Goal: Task Accomplishment & Management: Use online tool/utility

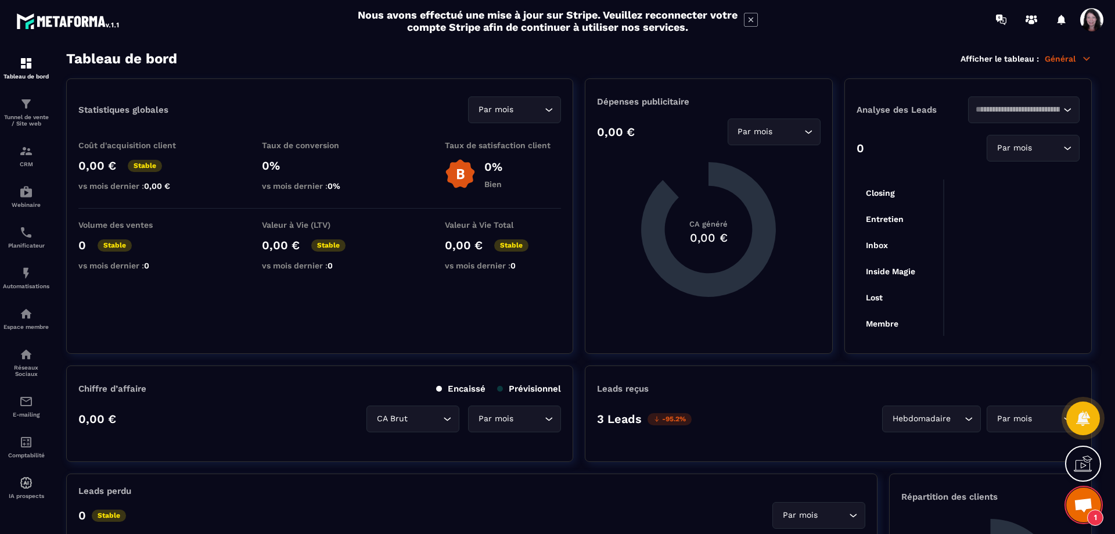
scroll to position [81, 0]
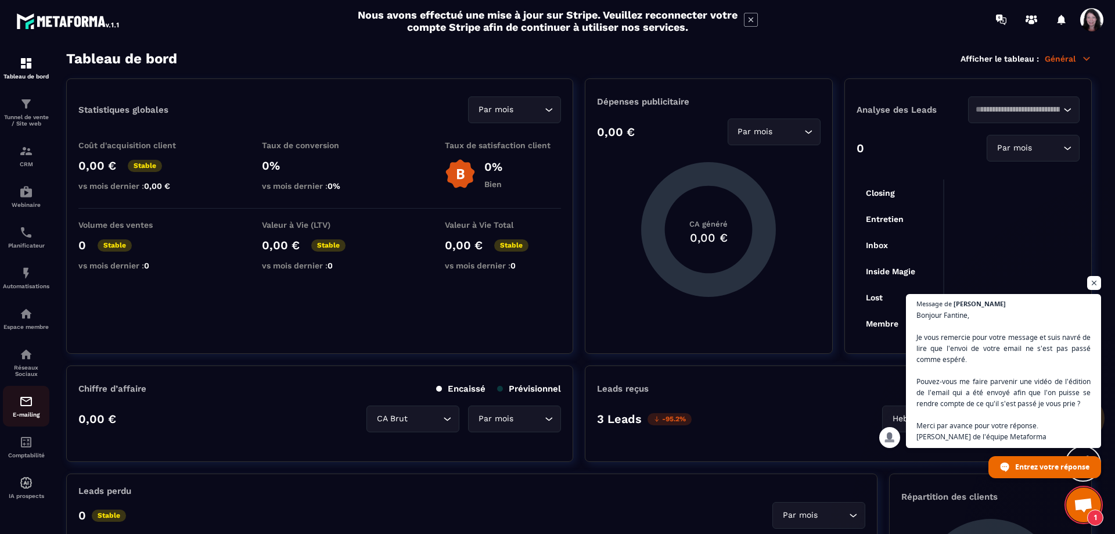
click at [19, 408] on img at bounding box center [26, 401] width 14 height 14
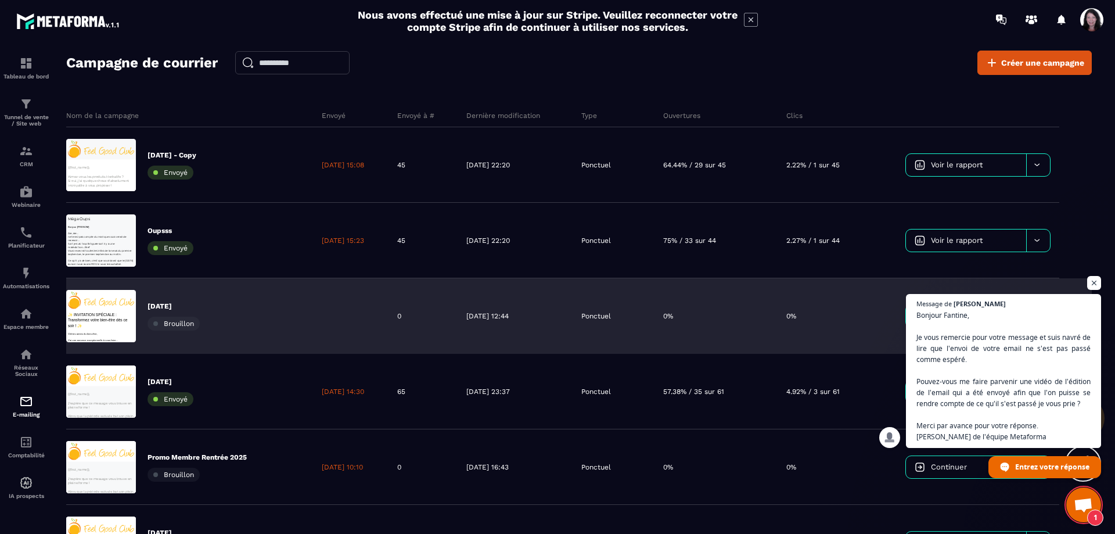
click at [172, 307] on p "[DATE]" at bounding box center [173, 305] width 52 height 9
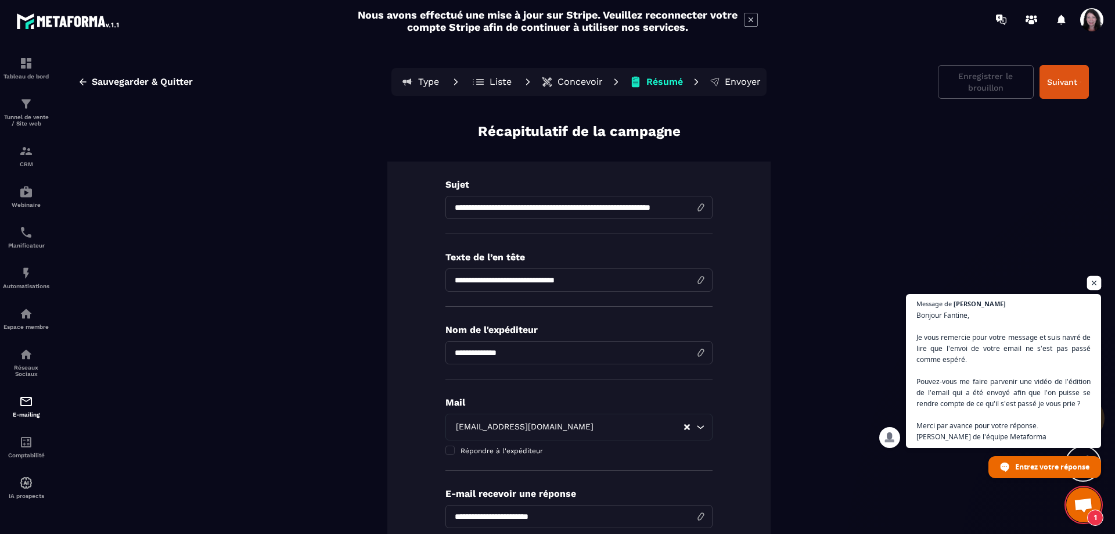
click at [1095, 280] on span "Ouvrir le chat" at bounding box center [1094, 283] width 15 height 15
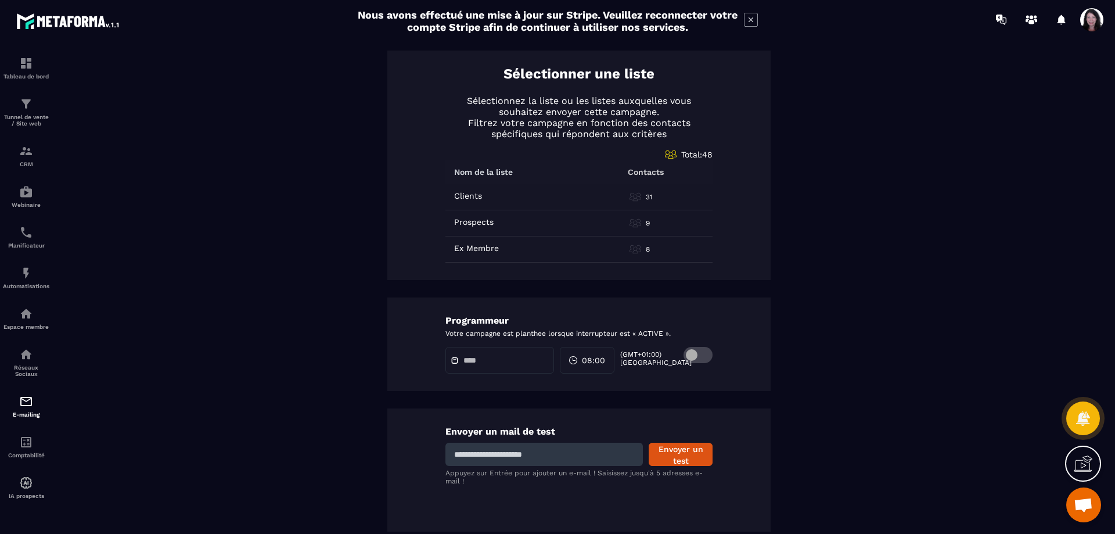
scroll to position [574, 0]
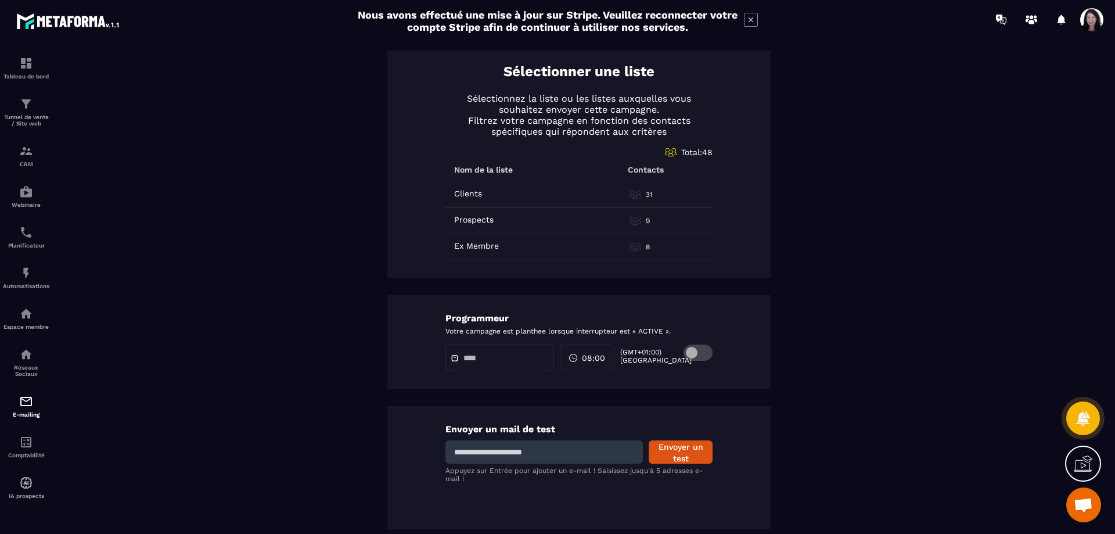
click at [547, 453] on input at bounding box center [543, 451] width 197 height 23
type input "**********"
click at [676, 452] on button "Envoyer un test" at bounding box center [680, 451] width 64 height 23
click at [29, 408] on img at bounding box center [26, 401] width 14 height 14
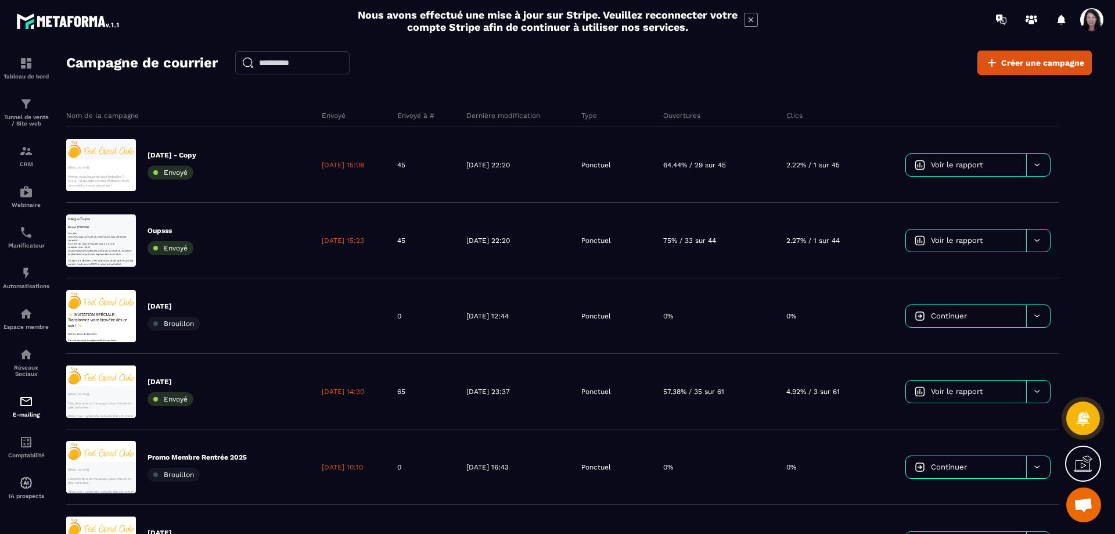
click at [913, 24] on div "Nous avons effectué une mise à jour sur Stripe. Veuillez reconnecter votre comp…" at bounding box center [557, 21] width 1115 height 30
click at [1035, 60] on span "Créer une campagne" at bounding box center [1042, 63] width 83 height 12
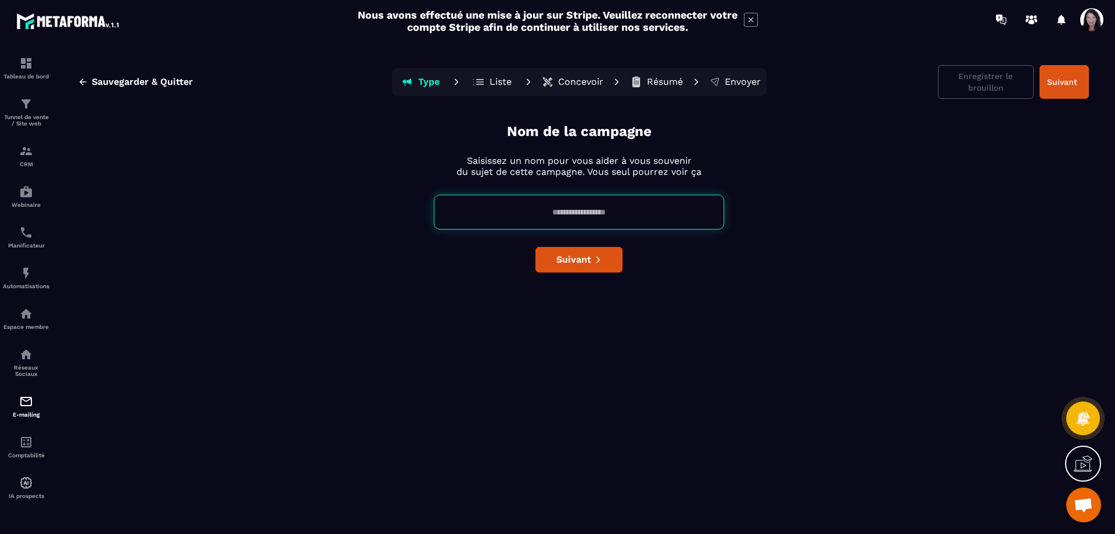
drag, startPoint x: 658, startPoint y: 207, endPoint x: 647, endPoint y: 197, distance: 14.8
click at [658, 207] on input at bounding box center [579, 211] width 290 height 35
type input "**********"
click at [597, 253] on button "Suivant" at bounding box center [578, 260] width 87 height 26
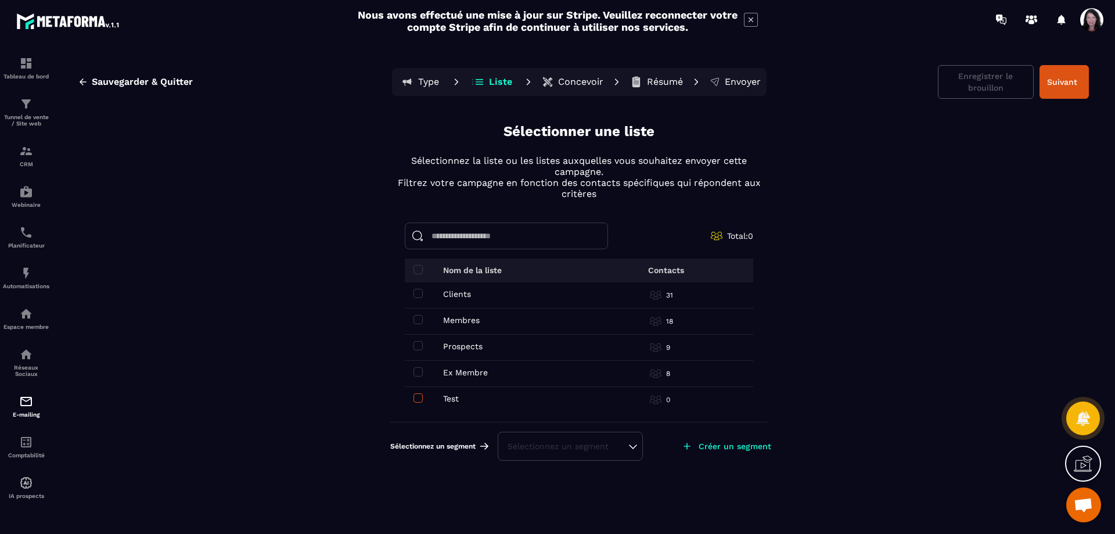
click at [419, 397] on span at bounding box center [417, 397] width 9 height 9
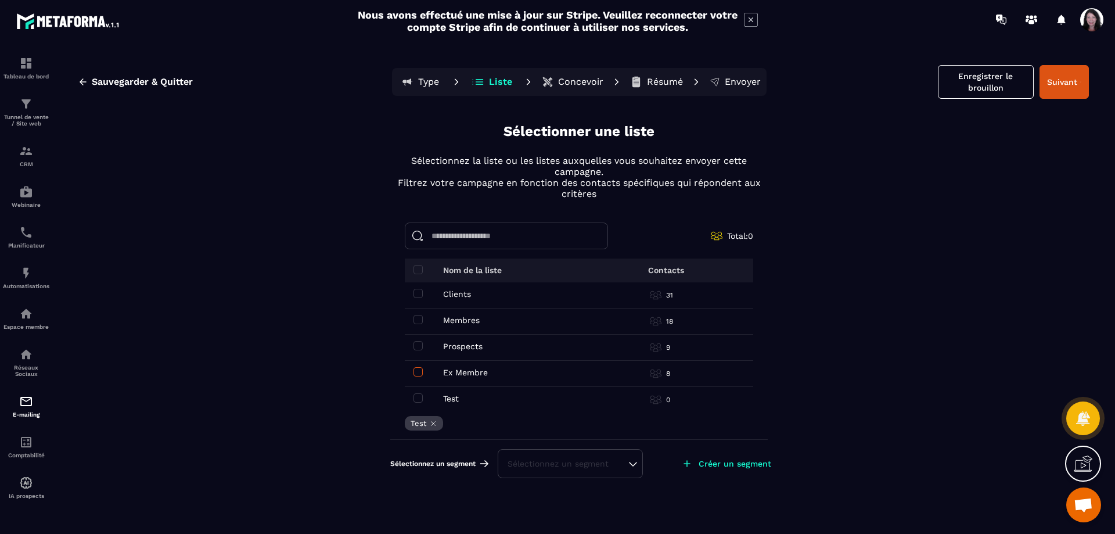
click at [420, 370] on span at bounding box center [417, 371] width 9 height 9
click at [1069, 76] on button "Suivant" at bounding box center [1063, 82] width 49 height 34
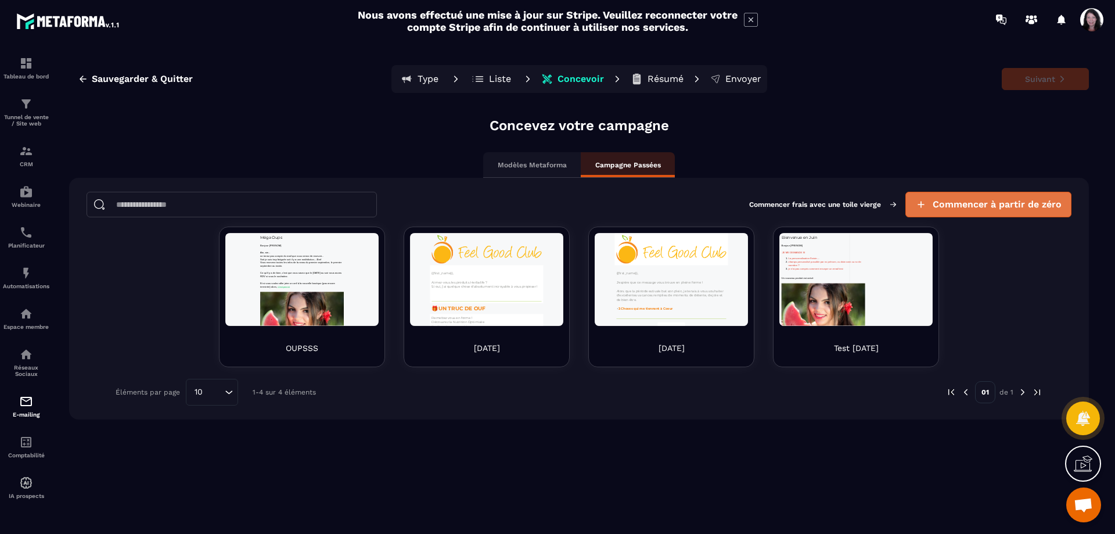
click at [975, 202] on span "Commencer à partir de zéro" at bounding box center [996, 205] width 129 height 12
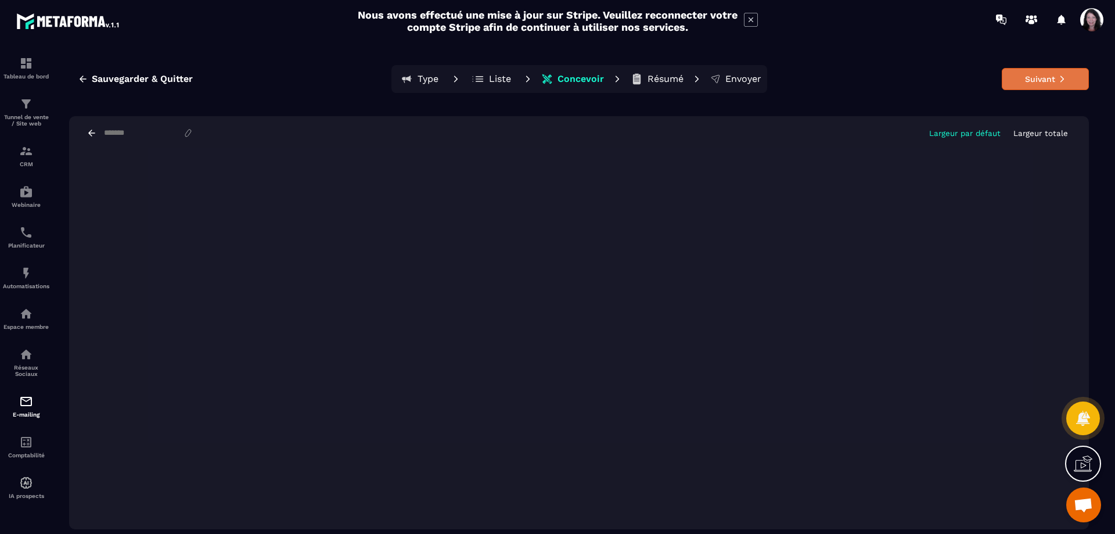
click at [1037, 78] on button "Suivant" at bounding box center [1044, 79] width 87 height 22
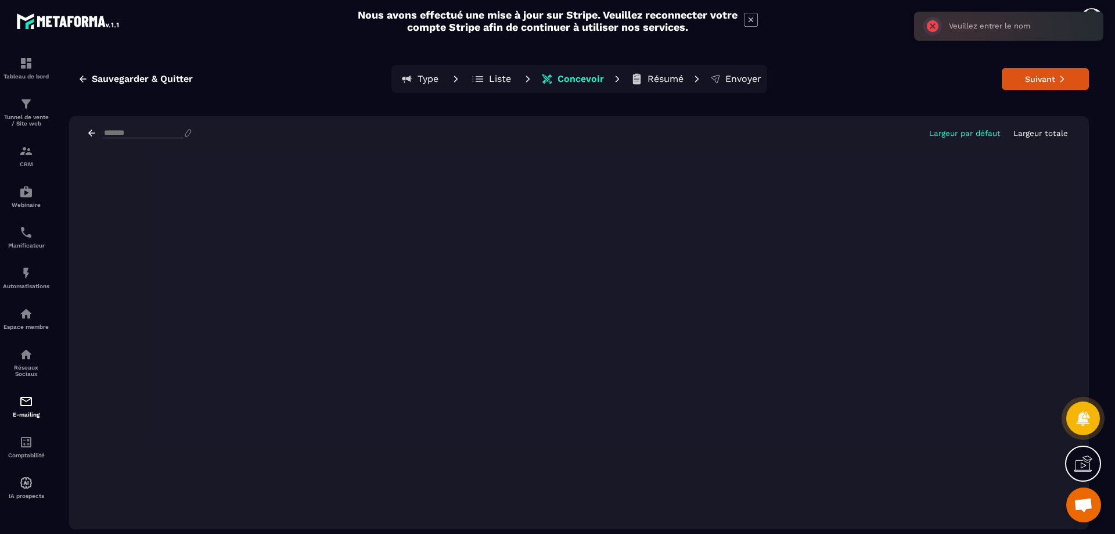
click at [157, 131] on input at bounding box center [143, 133] width 80 height 10
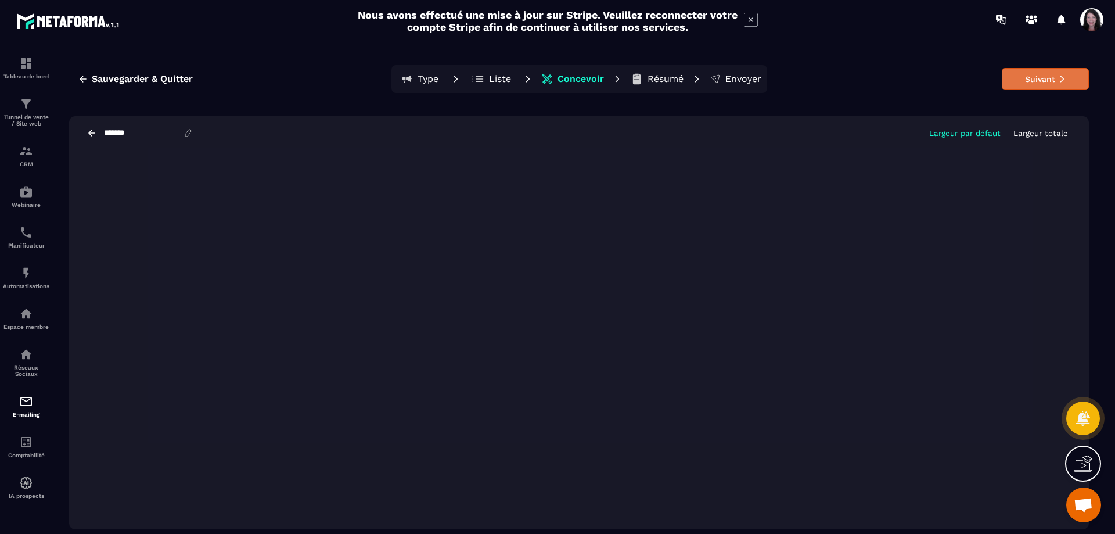
type input "*******"
click at [1037, 77] on button "Suivant" at bounding box center [1044, 79] width 87 height 22
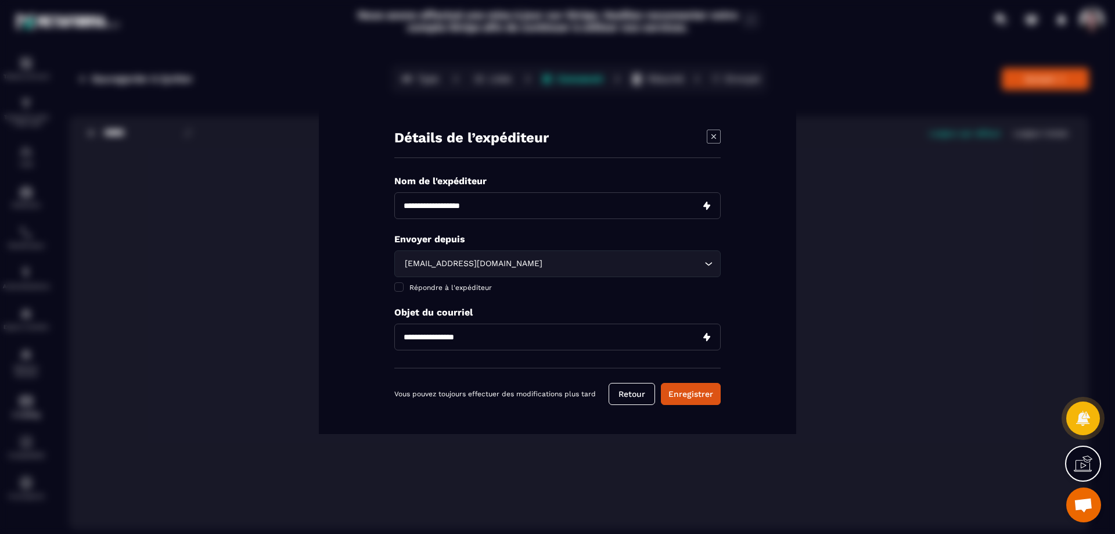
drag, startPoint x: 522, startPoint y: 334, endPoint x: 505, endPoint y: 338, distance: 17.9
click at [505, 338] on input "Modal window" at bounding box center [557, 336] width 326 height 27
type input "*******"
click at [505, 211] on input "Modal window" at bounding box center [557, 205] width 326 height 27
type input "**********"
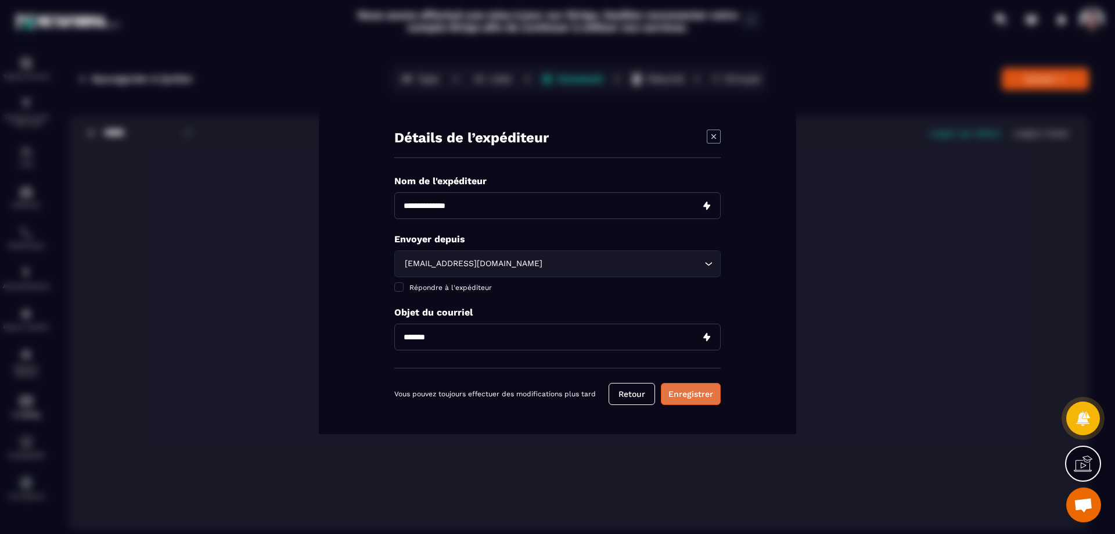
click at [697, 391] on button "Enregistrer" at bounding box center [691, 394] width 60 height 22
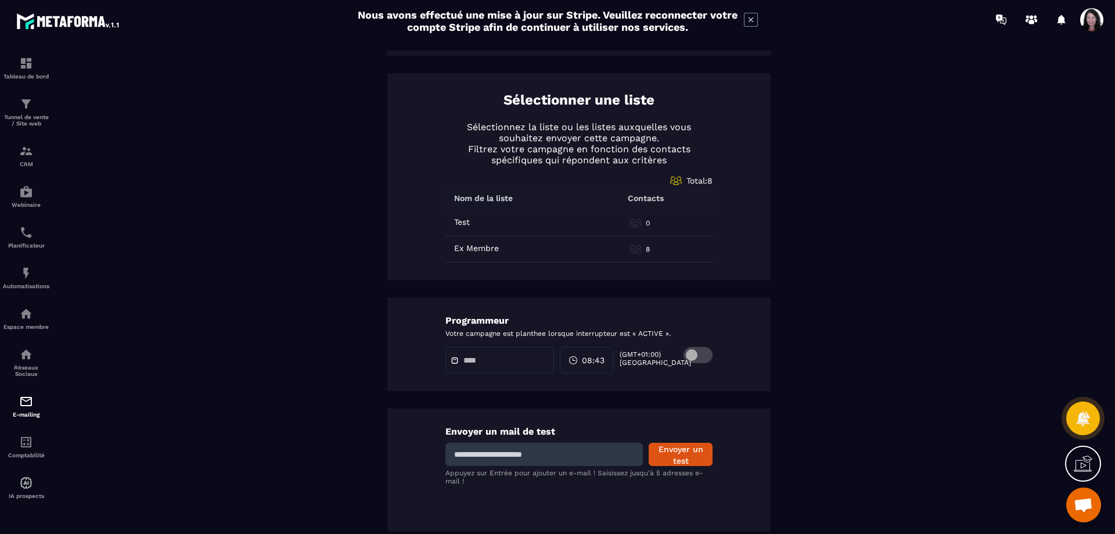
scroll to position [475, 0]
click at [563, 446] on input at bounding box center [543, 451] width 197 height 23
type input "**********"
click at [693, 455] on button "Envoyer un test" at bounding box center [680, 451] width 64 height 23
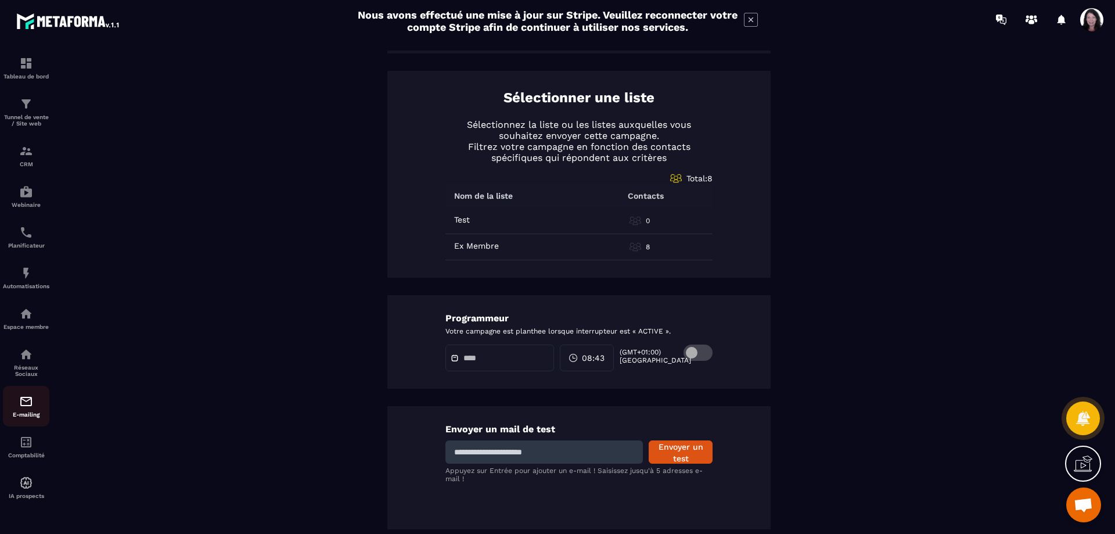
click at [18, 417] on div "E-mailing" at bounding box center [26, 405] width 46 height 23
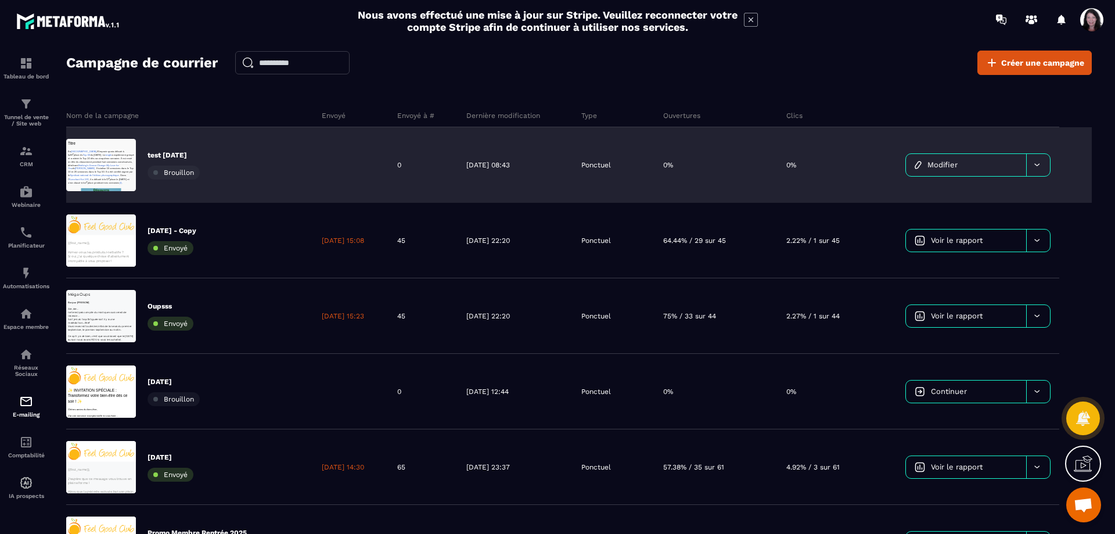
click at [1040, 163] on icon at bounding box center [1036, 164] width 9 height 9
click at [986, 192] on span "Supprimer le campaign" at bounding box center [959, 194] width 84 height 9
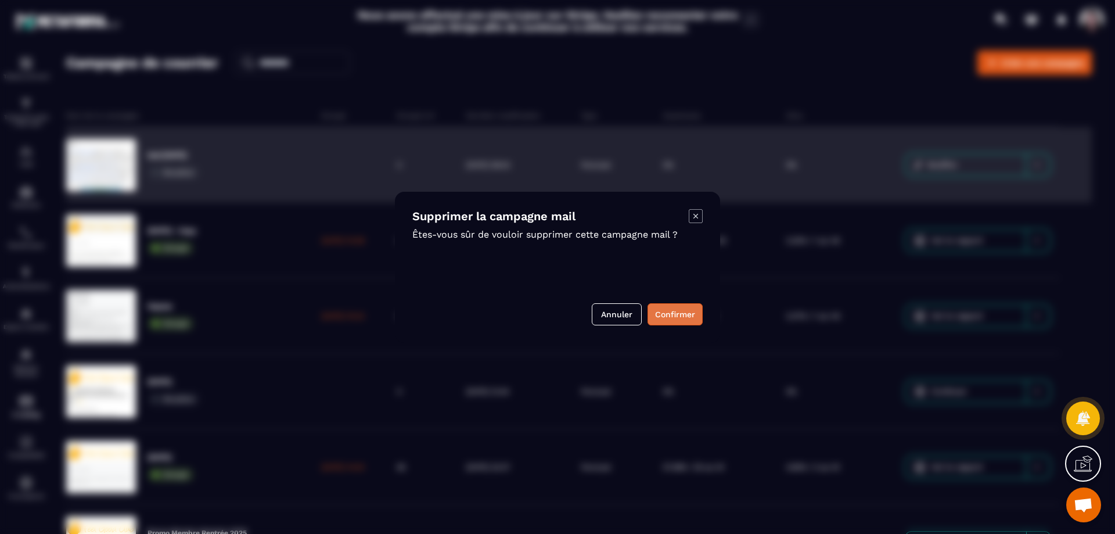
click at [686, 309] on button "Confirmer" at bounding box center [674, 314] width 55 height 22
